Goal: Information Seeking & Learning: Learn about a topic

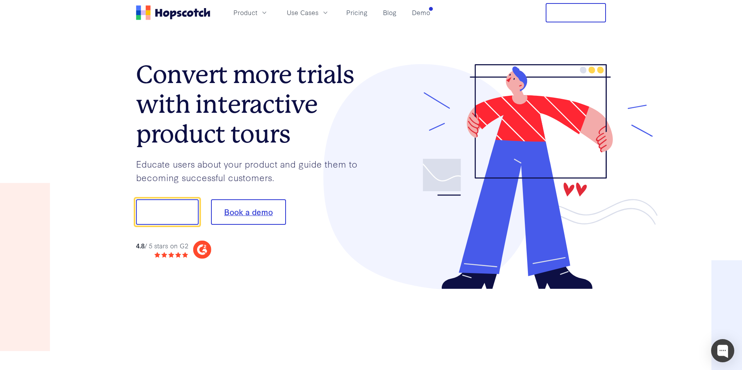
click at [228, 214] on button "Book a demo" at bounding box center [248, 211] width 75 height 25
click at [167, 220] on button "Show me!" at bounding box center [167, 211] width 63 height 25
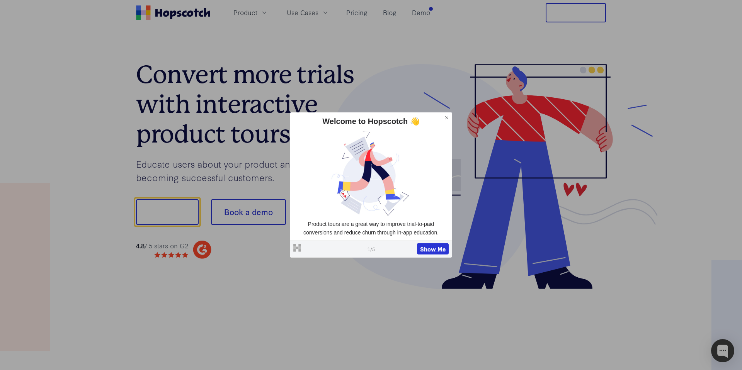
click at [431, 247] on button "Show Me" at bounding box center [433, 249] width 32 height 12
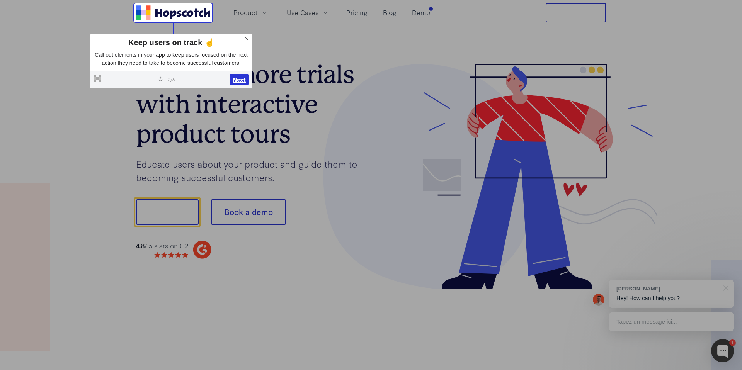
click at [241, 85] on button "Next" at bounding box center [238, 80] width 19 height 12
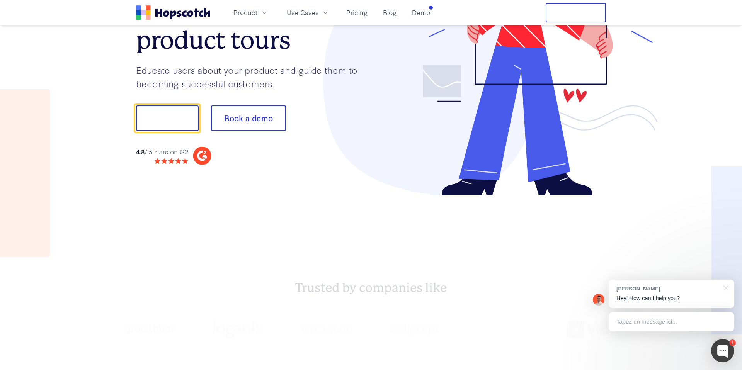
scroll to position [96, 0]
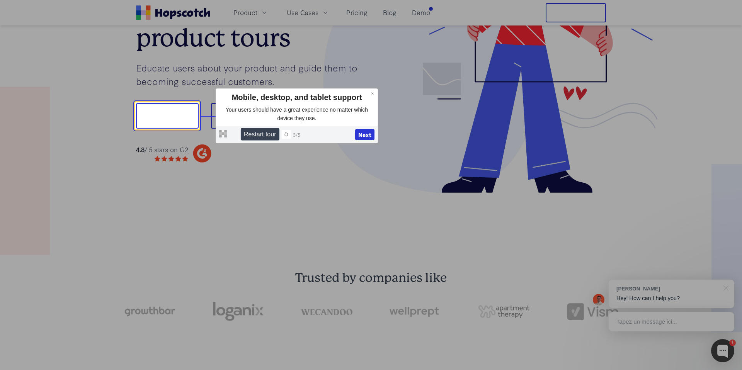
click at [288, 137] on button at bounding box center [285, 134] width 9 height 9
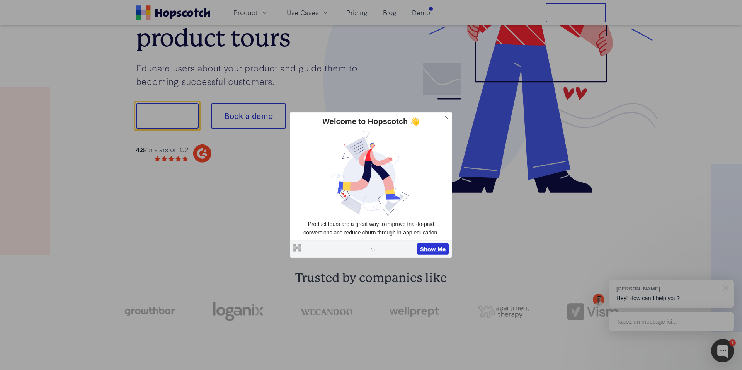
click at [439, 251] on button "Show Me" at bounding box center [433, 249] width 32 height 12
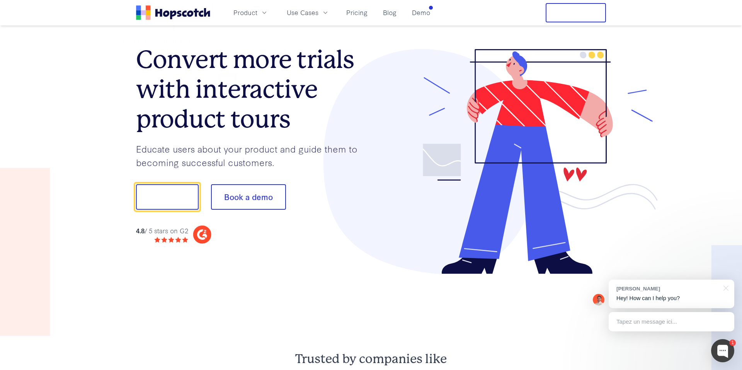
scroll to position [14, 0]
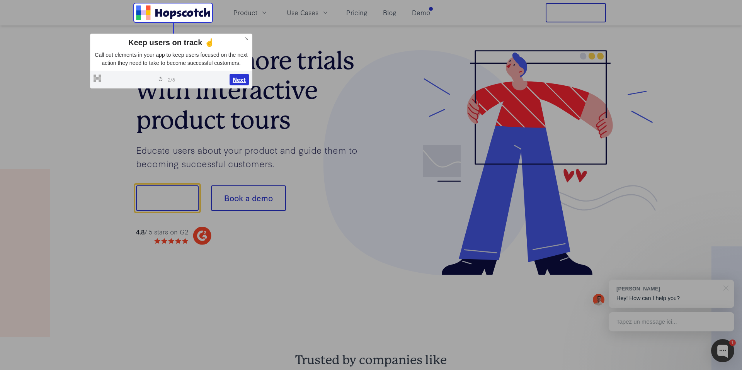
click at [235, 85] on button "Next" at bounding box center [238, 80] width 19 height 12
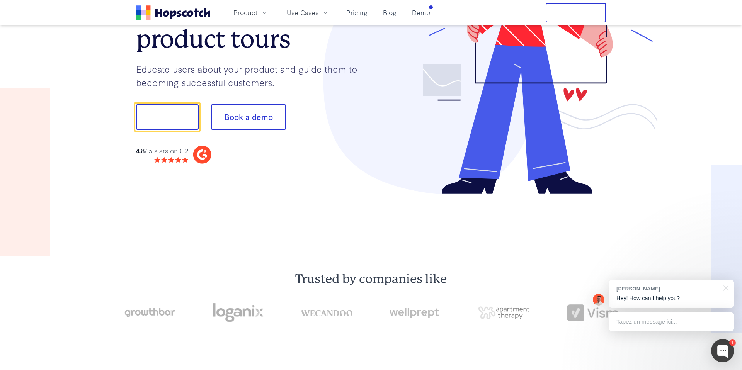
scroll to position [96, 0]
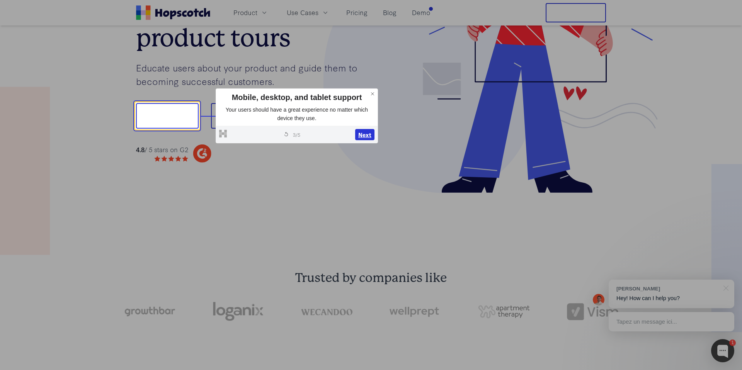
click at [365, 136] on button "Next" at bounding box center [364, 135] width 19 height 12
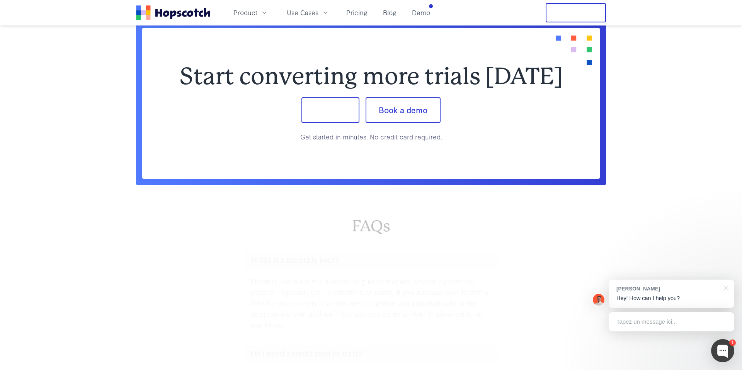
scroll to position [3225, 0]
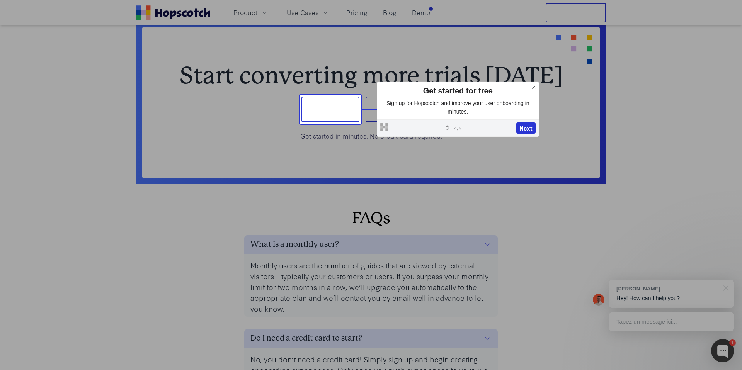
click at [528, 129] on button "Next" at bounding box center [525, 128] width 19 height 12
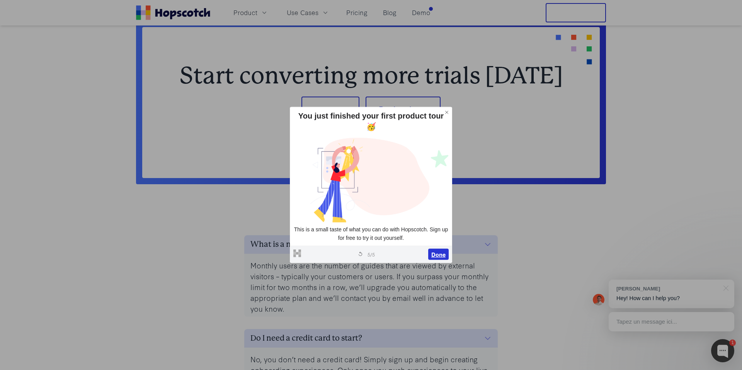
click at [439, 249] on button "Done" at bounding box center [438, 254] width 20 height 12
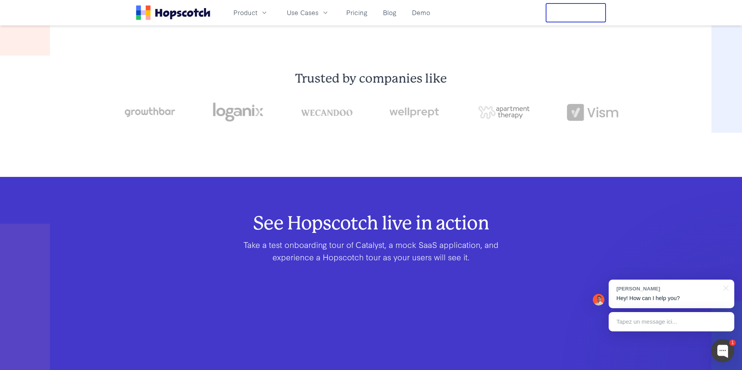
scroll to position [0, 0]
